Goal: Task Accomplishment & Management: Manage account settings

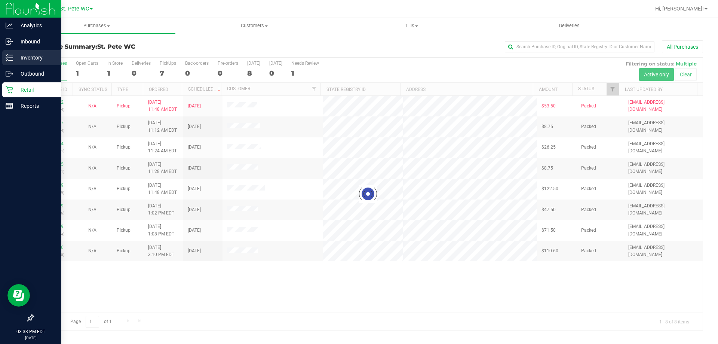
click at [14, 55] on p "Inventory" at bounding box center [35, 57] width 45 height 9
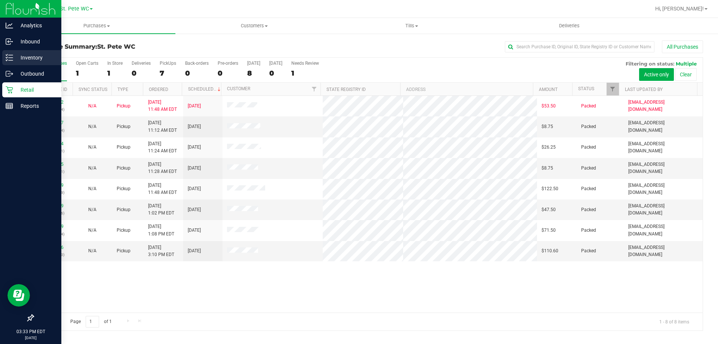
click at [19, 57] on p "Inventory" at bounding box center [35, 57] width 45 height 9
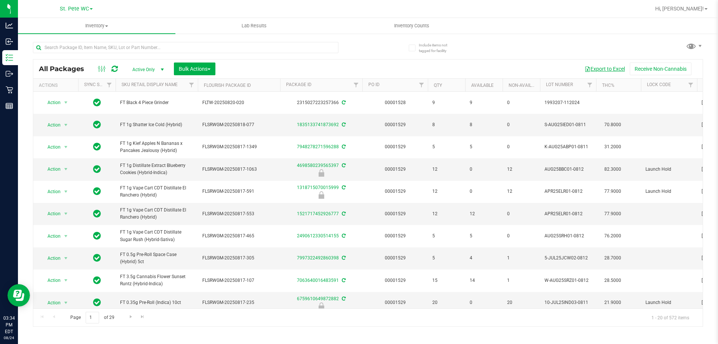
click at [615, 71] on button "Export to Excel" at bounding box center [605, 68] width 50 height 13
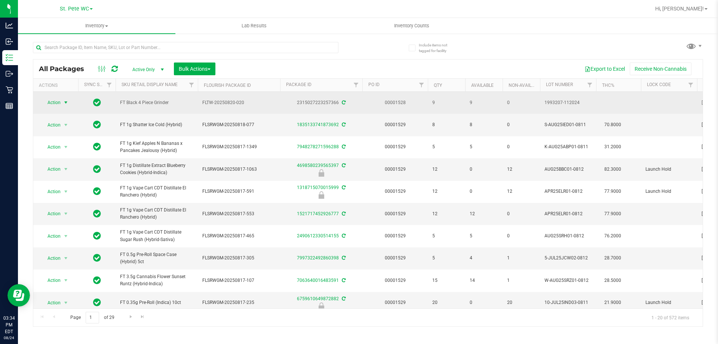
click at [62, 100] on span "select" at bounding box center [65, 102] width 9 height 10
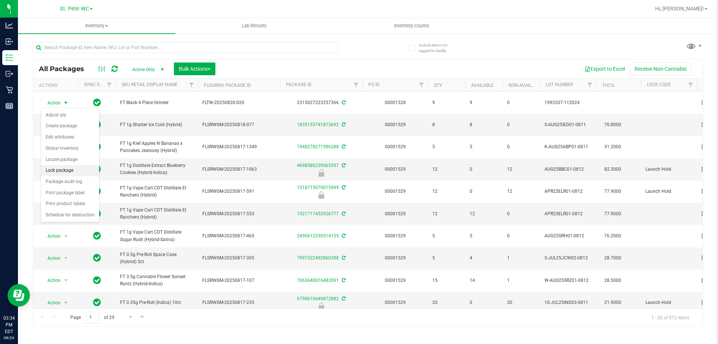
click at [80, 173] on li "Lock package" at bounding box center [70, 170] width 58 height 11
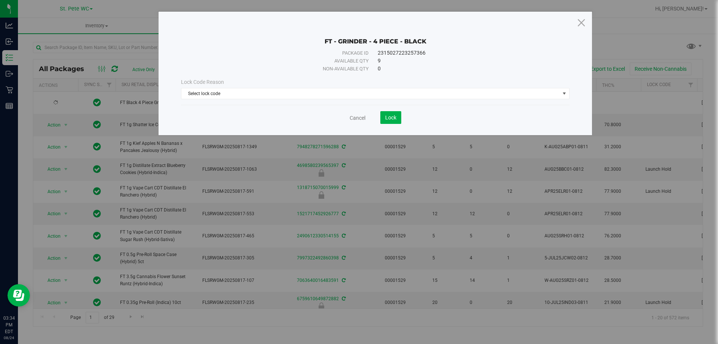
click at [328, 103] on div "Lock Code Reason Select lock code Select lock code Newly Received Administrativ…" at bounding box center [375, 89] width 400 height 32
click at [327, 96] on span "Select lock code" at bounding box center [370, 93] width 379 height 10
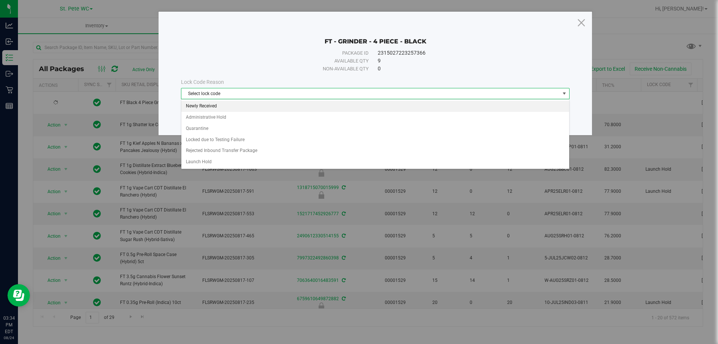
click at [250, 108] on li "Newly Received" at bounding box center [375, 106] width 388 height 11
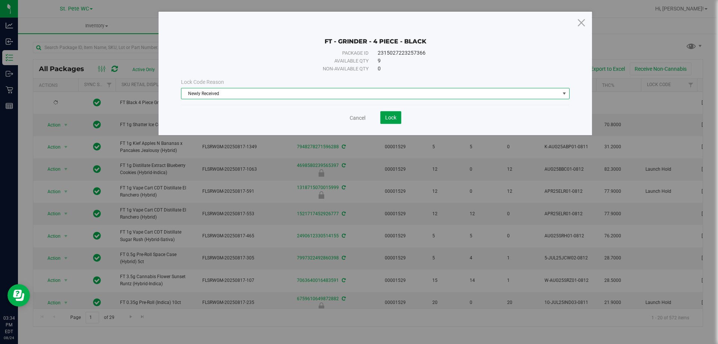
click at [398, 114] on button "Lock" at bounding box center [391, 117] width 21 height 13
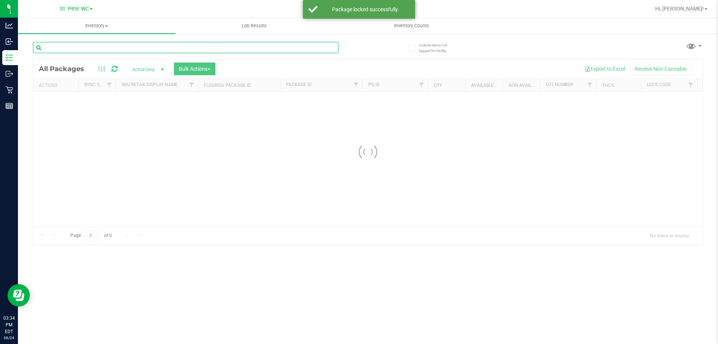
click at [156, 48] on input "text" at bounding box center [186, 47] width 306 height 11
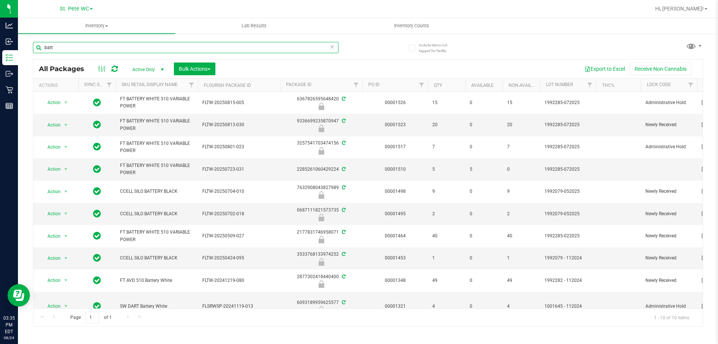
type input "batt"
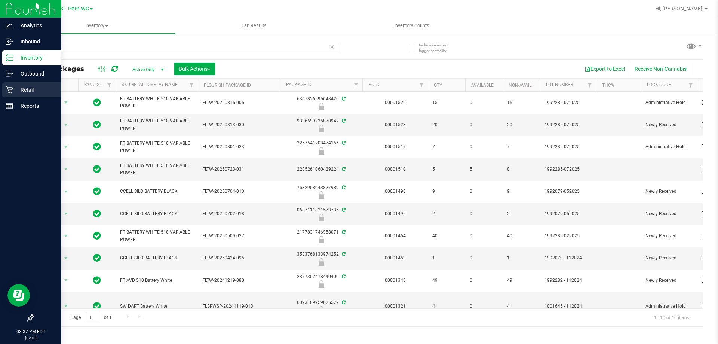
click at [9, 88] on icon at bounding box center [9, 89] width 7 height 7
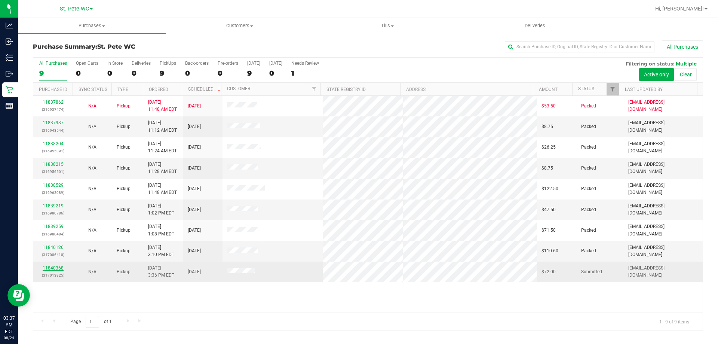
click at [54, 265] on link "11840368" at bounding box center [53, 267] width 21 height 5
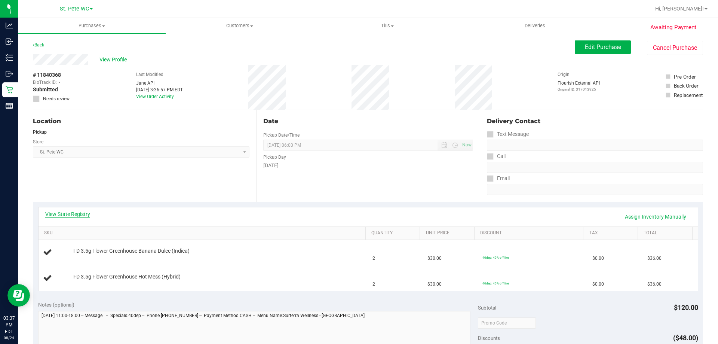
click at [54, 213] on link "View State Registry" at bounding box center [67, 213] width 45 height 7
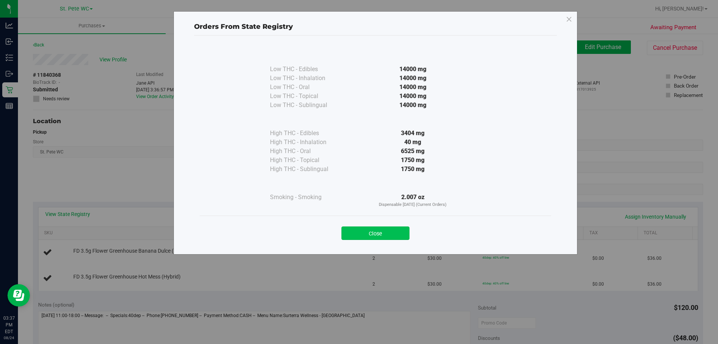
click at [379, 235] on button "Close" at bounding box center [376, 232] width 68 height 13
